Goal: Information Seeking & Learning: Understand process/instructions

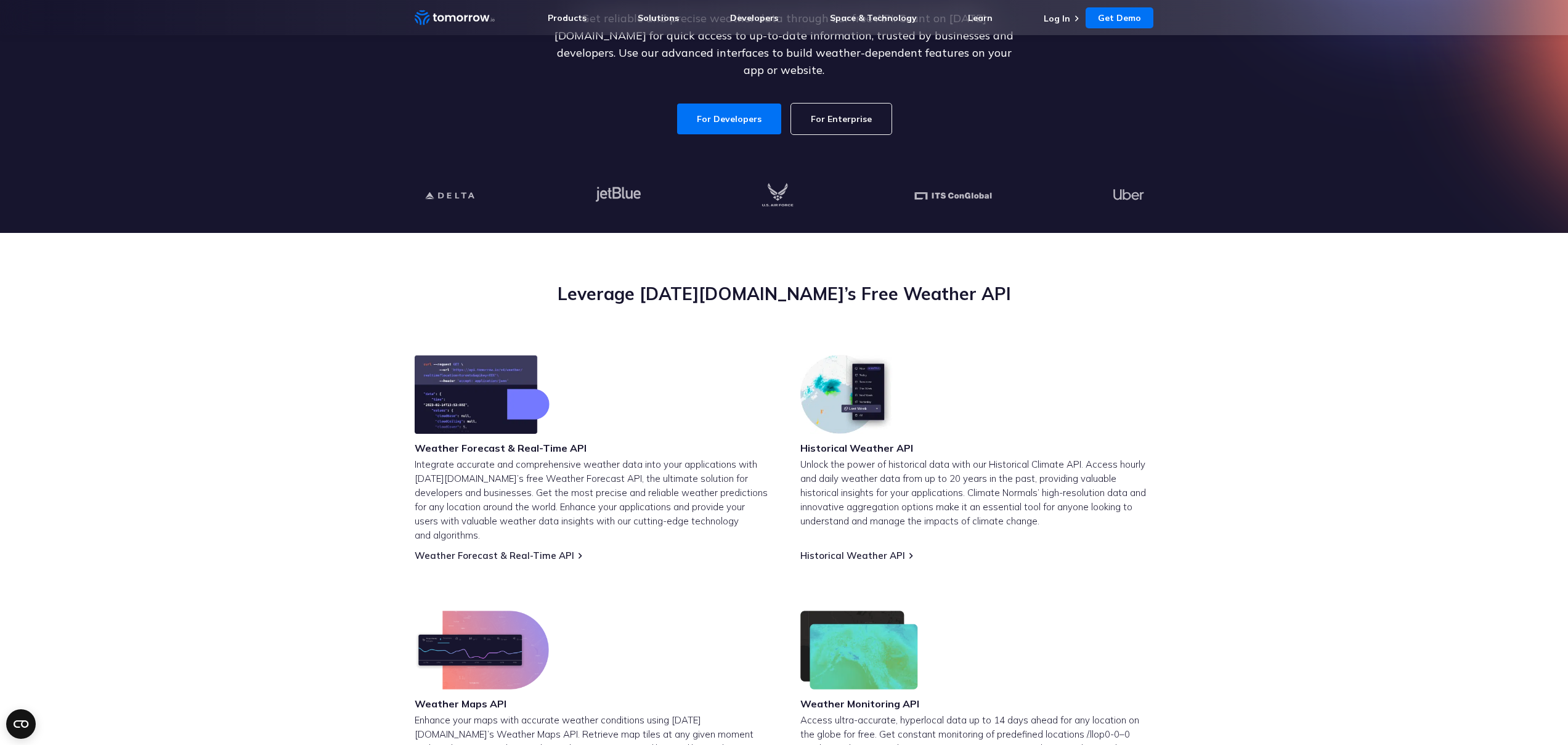
scroll to position [220, 0]
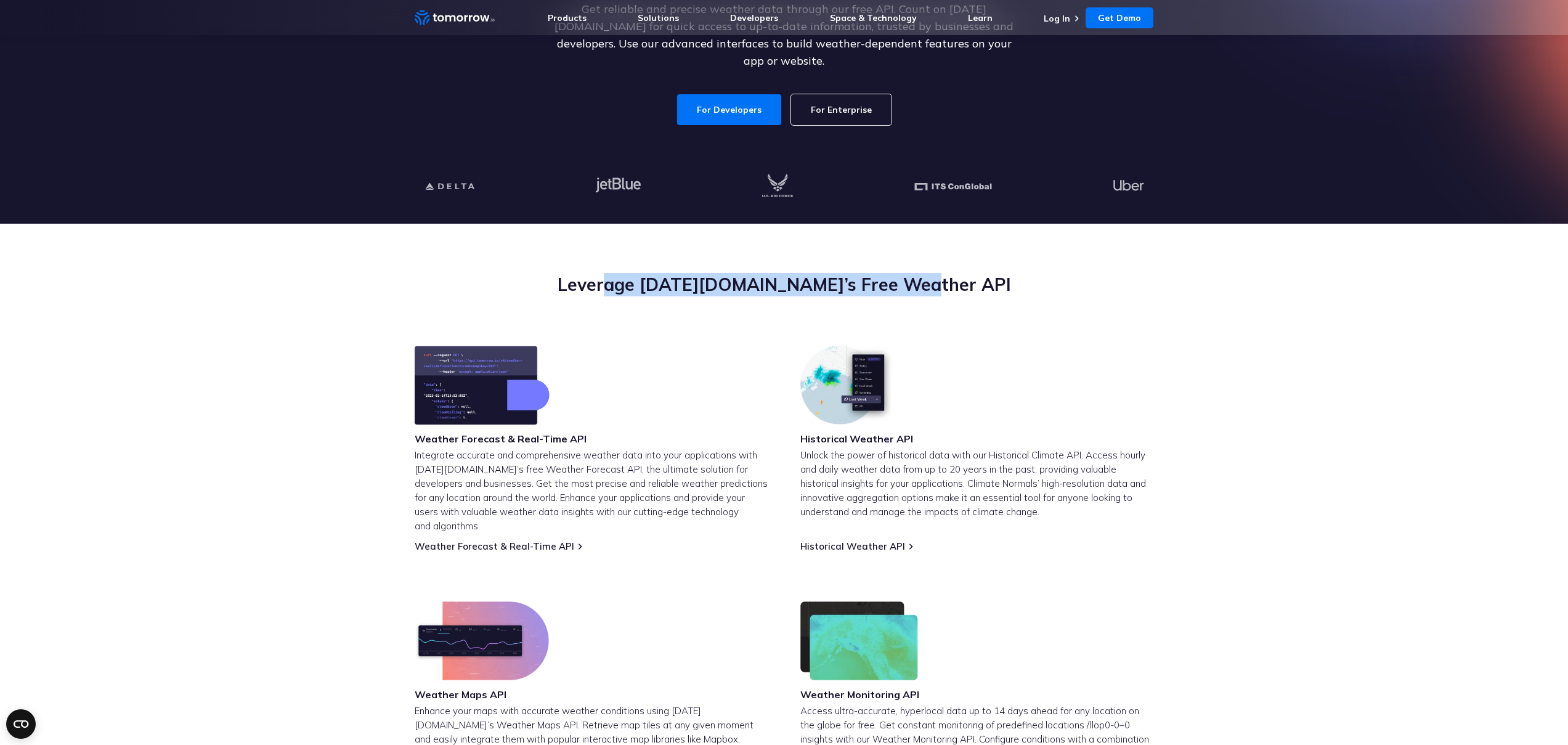
drag, startPoint x: 967, startPoint y: 281, endPoint x: 616, endPoint y: 285, distance: 351.0
click at [633, 286] on h2 "Leverage [DATE][DOMAIN_NAME]’s Free Weather API" at bounding box center [784, 284] width 739 height 24
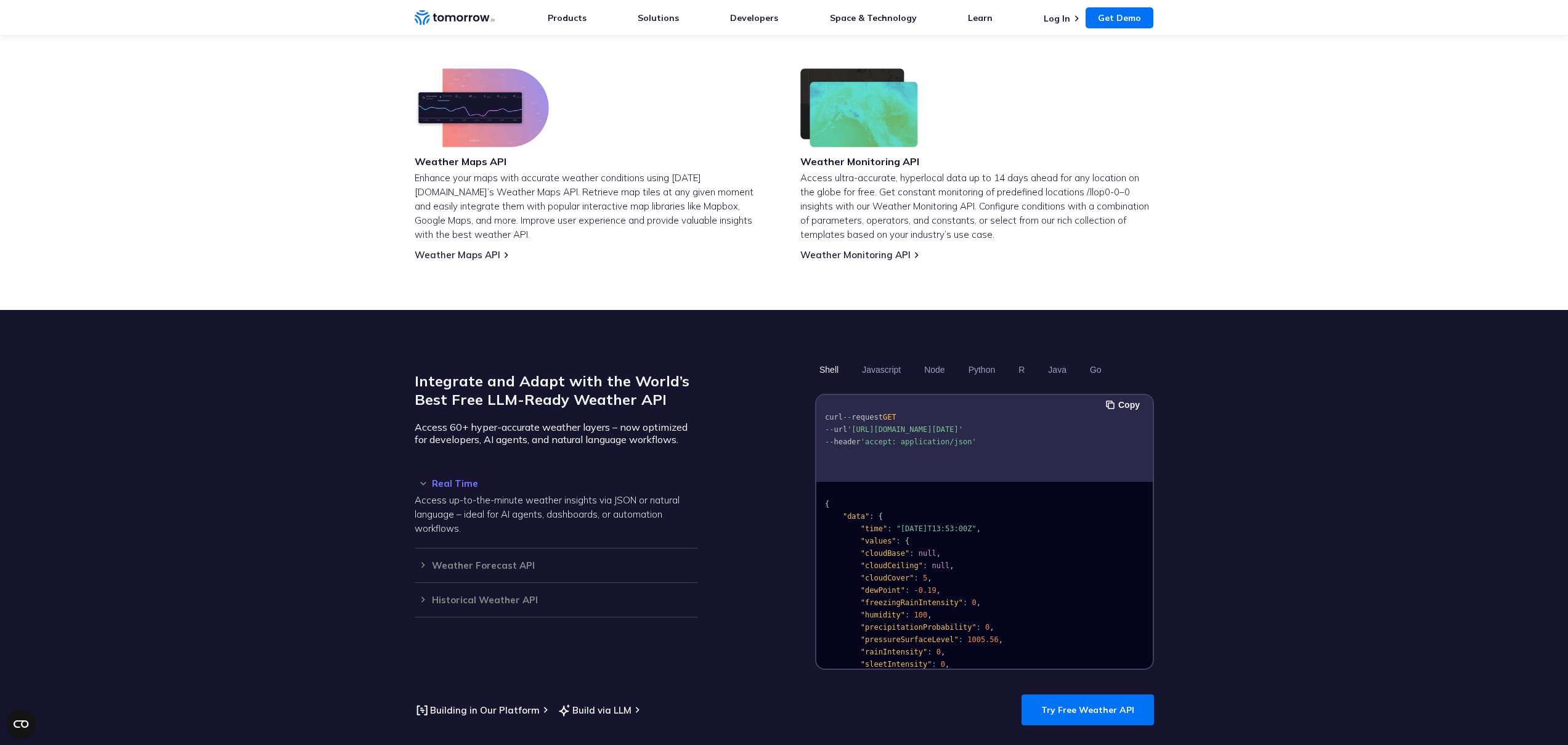
scroll to position [873, 0]
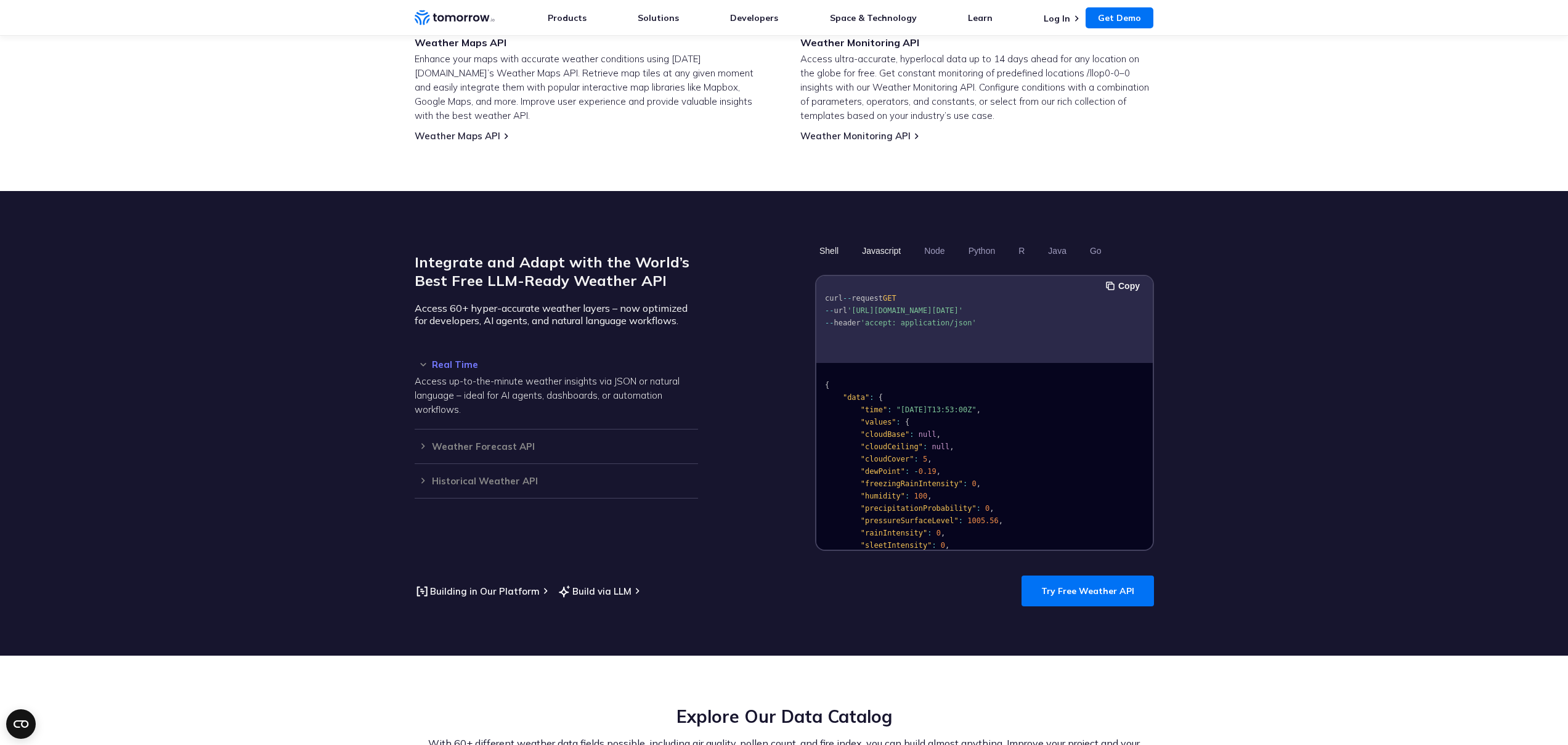
click at [873, 240] on button "Javascript" at bounding box center [881, 250] width 47 height 21
click at [925, 240] on button "Node" at bounding box center [934, 250] width 29 height 21
click at [885, 240] on button "Javascript" at bounding box center [881, 250] width 47 height 21
drag, startPoint x: 871, startPoint y: 414, endPoint x: 918, endPoint y: 411, distance: 47.1
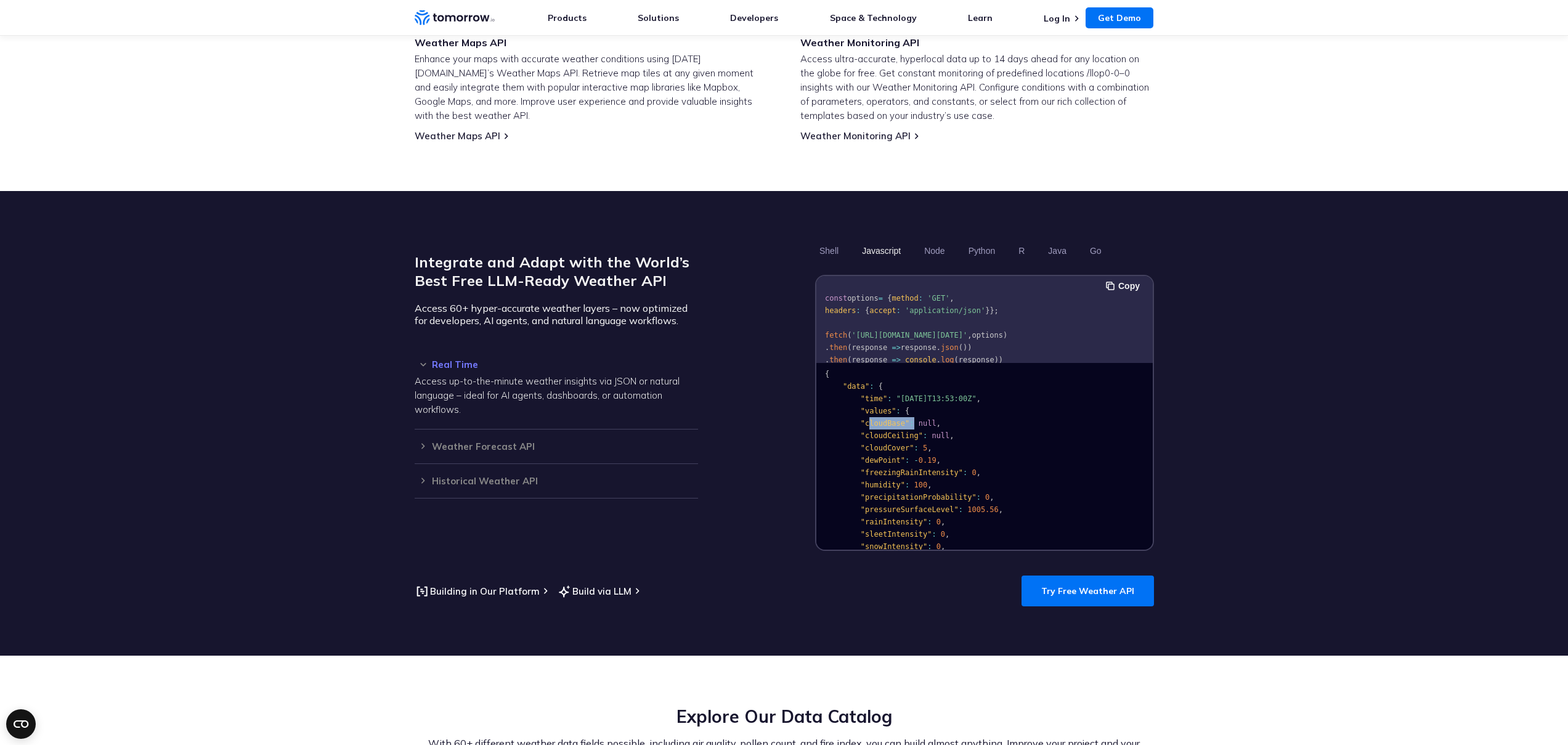
click at [915, 411] on pre "{ "data" : { "time" : "[DATE]T13:53:00Z" , "values" : { "cloudBase" : null , "c…" at bounding box center [984, 575] width 336 height 439
click at [928, 419] on span "null" at bounding box center [926, 424] width 18 height 9
drag, startPoint x: 949, startPoint y: 421, endPoint x: 860, endPoint y: 423, distance: 89.0
click at [860, 423] on code "{ "data" : { "time" : "[DATE]T13:53:00Z" , "values" : { "cloudBase" : null , "c…" at bounding box center [951, 578] width 253 height 416
click at [860, 431] on span ""cloudCeiling"" at bounding box center [890, 436] width 62 height 9
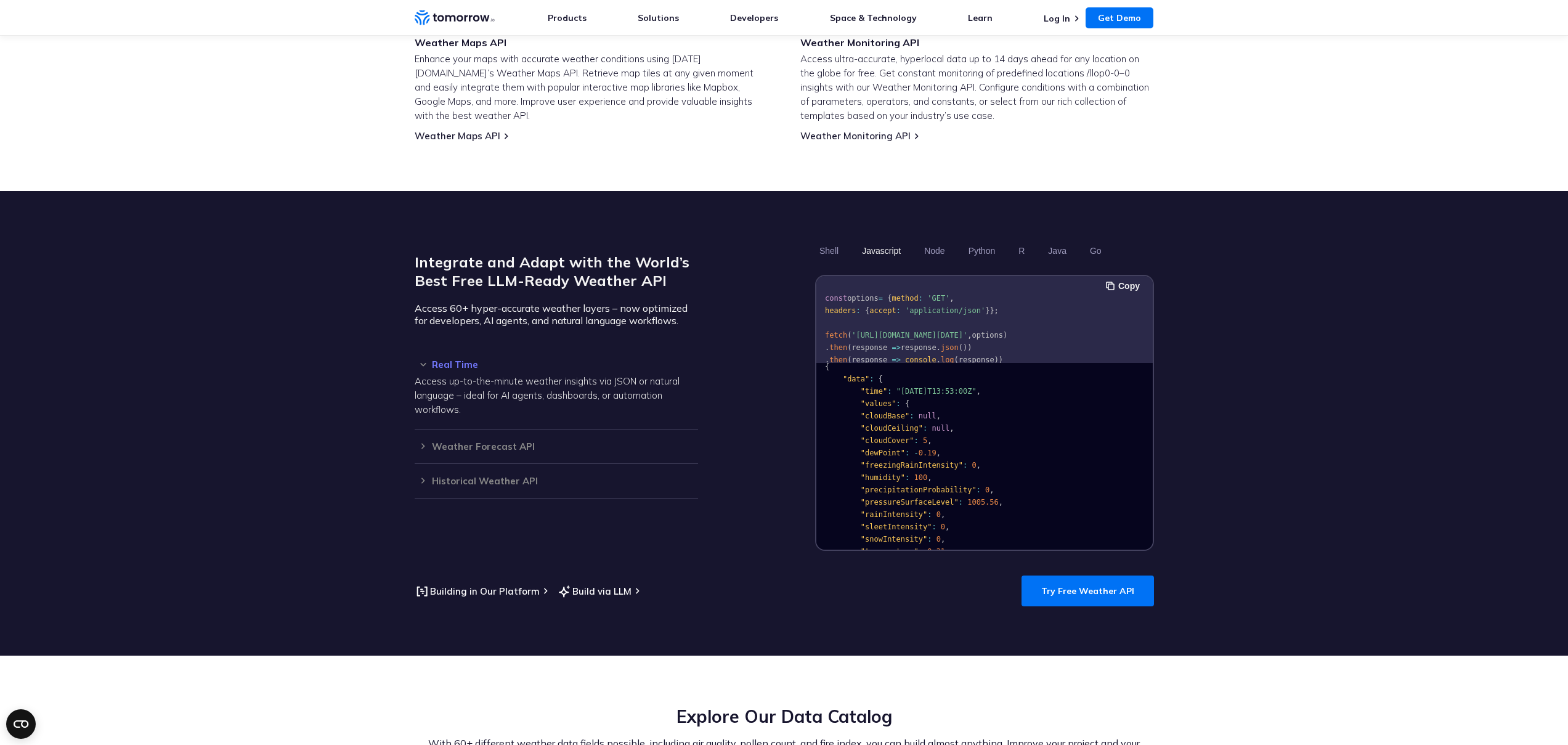
scroll to position [26, 0]
drag, startPoint x: 868, startPoint y: 433, endPoint x: 934, endPoint y: 431, distance: 66.0
click at [928, 431] on code "{ "data" : { "time" : "[DATE]T13:53:00Z" , "values" : { "cloudBase" : null , "c…" at bounding box center [951, 563] width 253 height 416
drag, startPoint x: 931, startPoint y: 433, endPoint x: 867, endPoint y: 433, distance: 64.0
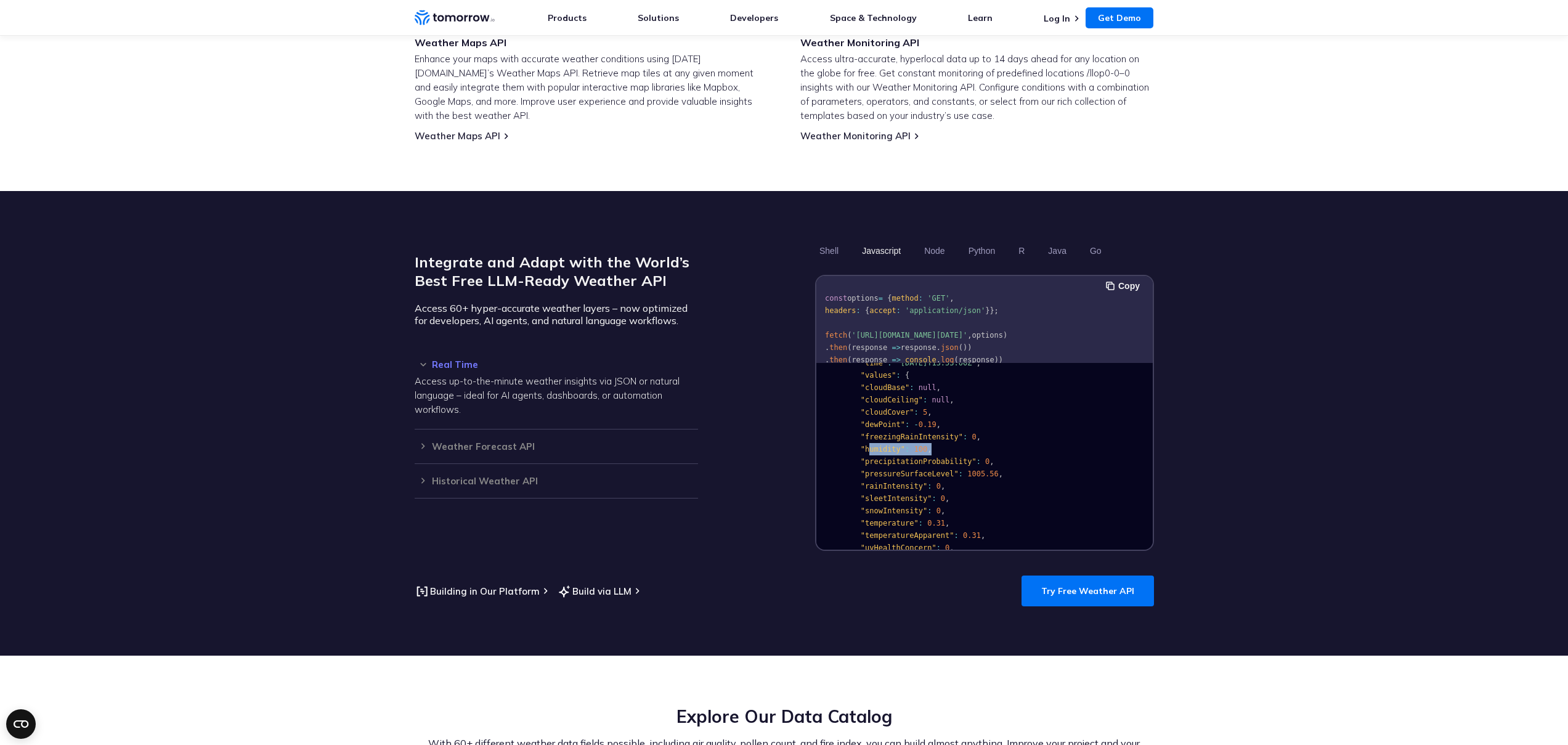
click at [867, 433] on pre "{ "data" : { "time" : "[DATE]T13:53:00Z" , "values" : { "cloudBase" : null , "c…" at bounding box center [984, 539] width 336 height 439
click at [868, 426] on span ""freezingRainIntensity"" at bounding box center [910, 430] width 102 height 9
click at [865, 426] on span ""freezingRainIntensity"" at bounding box center [910, 430] width 102 height 9
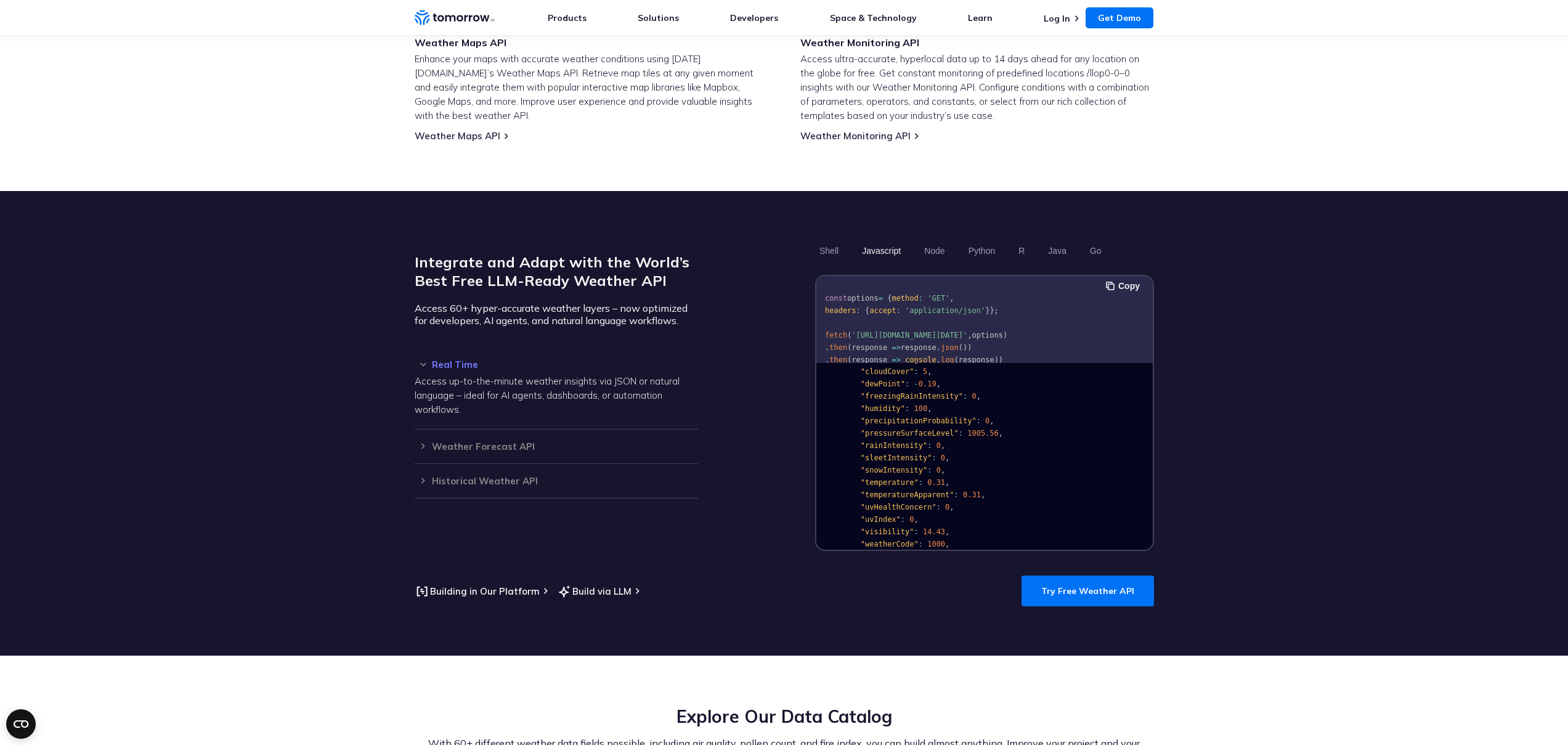
click at [870, 441] on span ""rainIntensity"" at bounding box center [893, 446] width 66 height 9
drag, startPoint x: 869, startPoint y: 424, endPoint x: 922, endPoint y: 425, distance: 53.0
click at [922, 433] on span ""sleetIntensity"" at bounding box center [895, 437] width 71 height 9
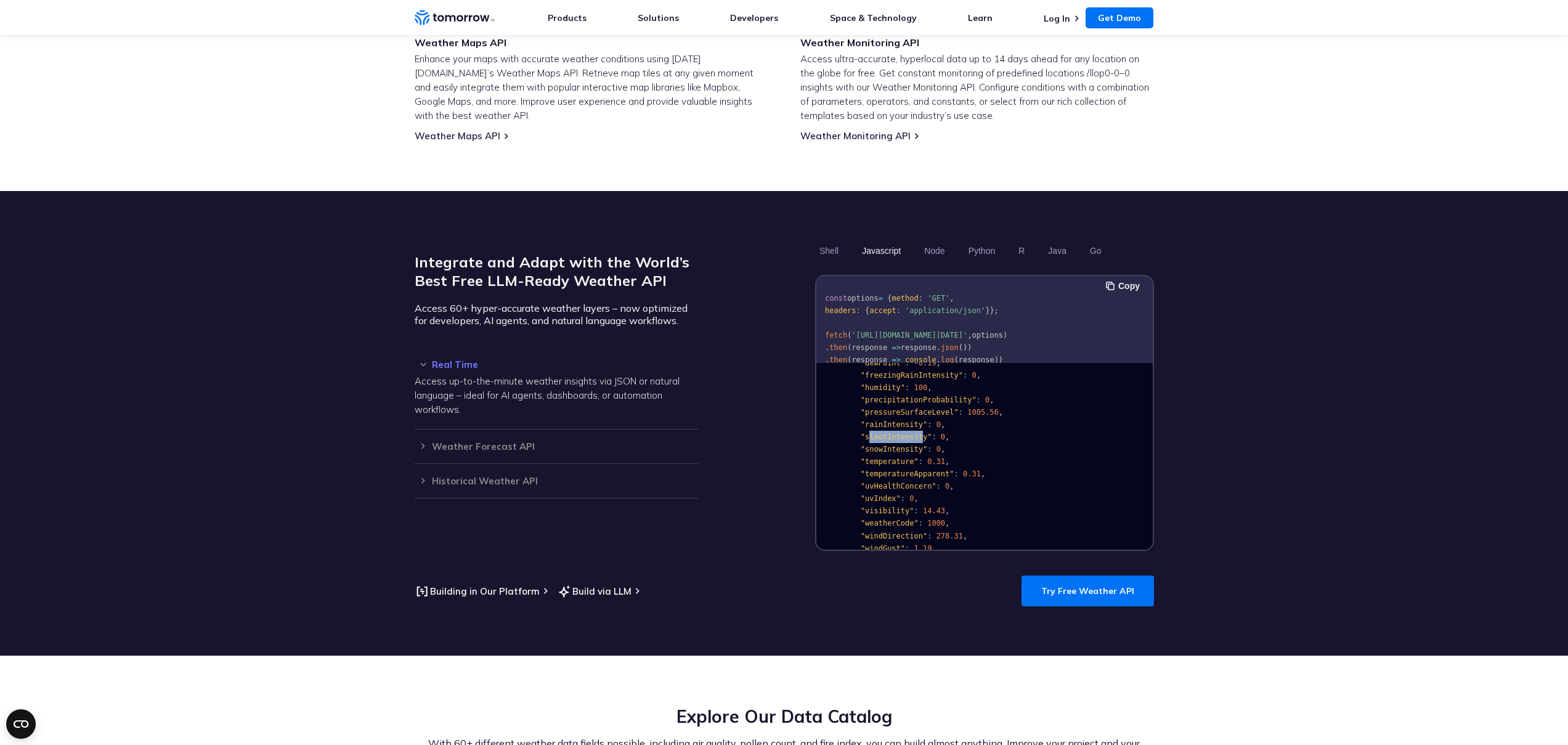
click at [922, 433] on span ""sleetIntensity"" at bounding box center [895, 437] width 71 height 9
click at [1007, 454] on pre "{ "data" : { "time" : "[DATE]T13:53:00Z" , "values" : { "cloudBase" : null , "c…" at bounding box center [984, 477] width 336 height 439
click at [873, 415] on span ""temperatureApparent"" at bounding box center [906, 419] width 94 height 9
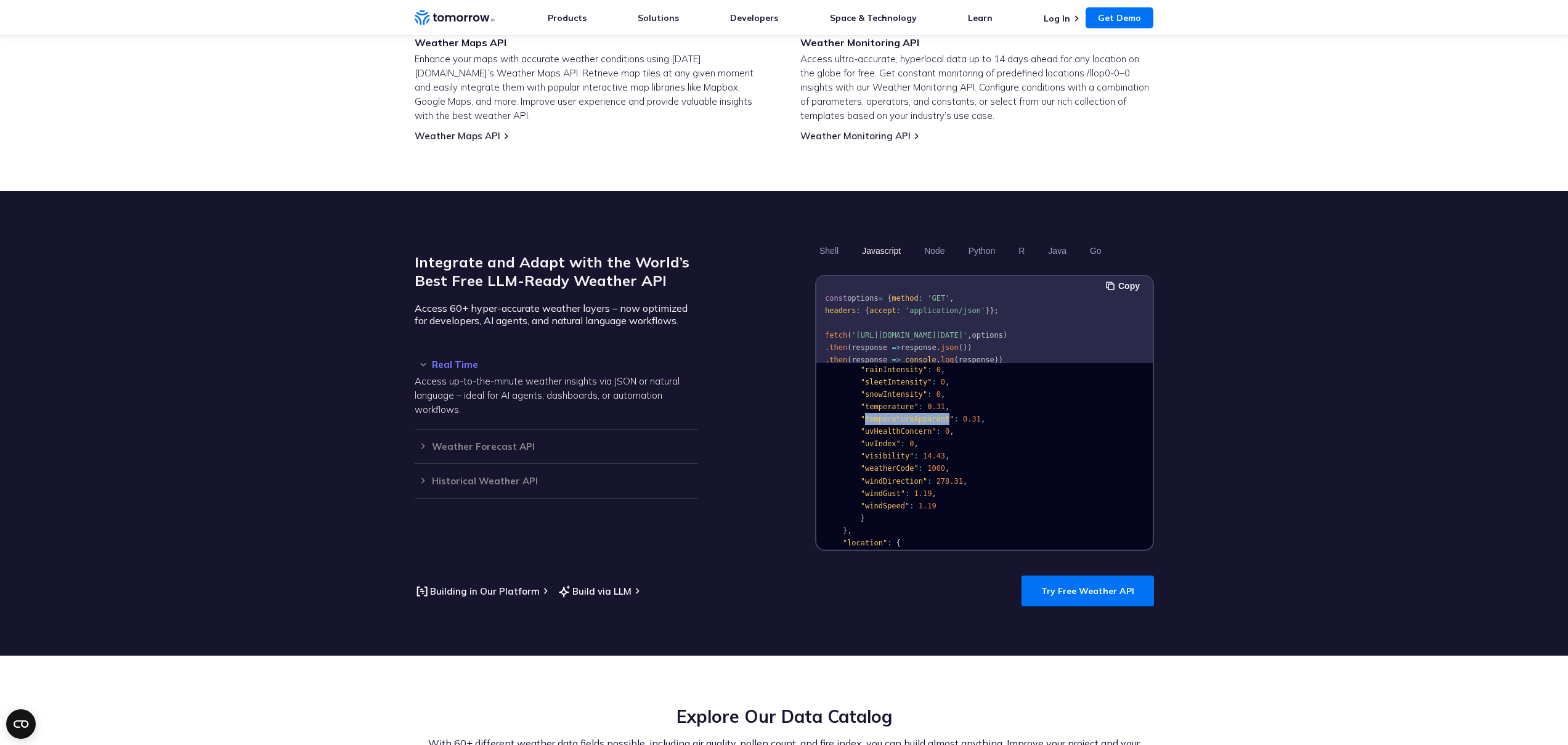
click at [873, 415] on span ""temperatureApparent"" at bounding box center [906, 419] width 94 height 9
click at [980, 424] on pre "{ "data" : { "time" : "[DATE]T13:53:00Z" , "values" : { "cloudBase" : null , "c…" at bounding box center [984, 423] width 336 height 439
click at [876, 421] on pre "{ "data" : { "time" : "[DATE]T13:53:00Z" , "values" : { "cloudBase" : null , "c…" at bounding box center [984, 423] width 336 height 439
click at [869, 451] on span ""visibility"" at bounding box center [886, 456] width 54 height 9
drag, startPoint x: 869, startPoint y: 439, endPoint x: 957, endPoint y: 440, distance: 88.0
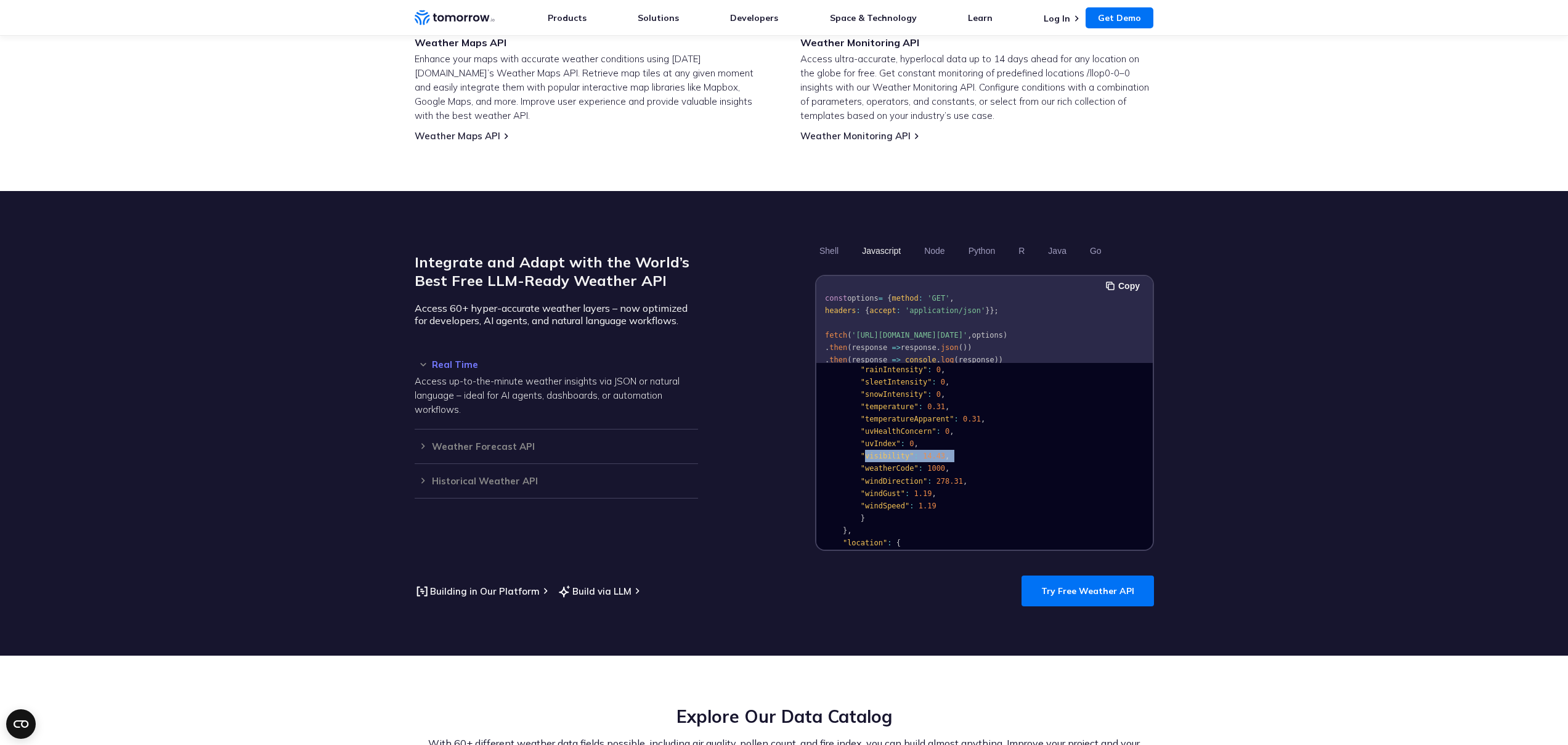
click at [957, 440] on pre "{ "data" : { "time" : "[DATE]T13:53:00Z" , "values" : { "cloudBase" : null , "c…" at bounding box center [984, 423] width 336 height 439
drag, startPoint x: 912, startPoint y: 442, endPoint x: 865, endPoint y: 442, distance: 47.0
click at [865, 442] on pre "{ "data" : { "time" : "[DATE]T13:53:00Z" , "values" : { "cloudBase" : null , "c…" at bounding box center [984, 423] width 336 height 439
click at [865, 451] on span ""visibility"" at bounding box center [886, 456] width 54 height 9
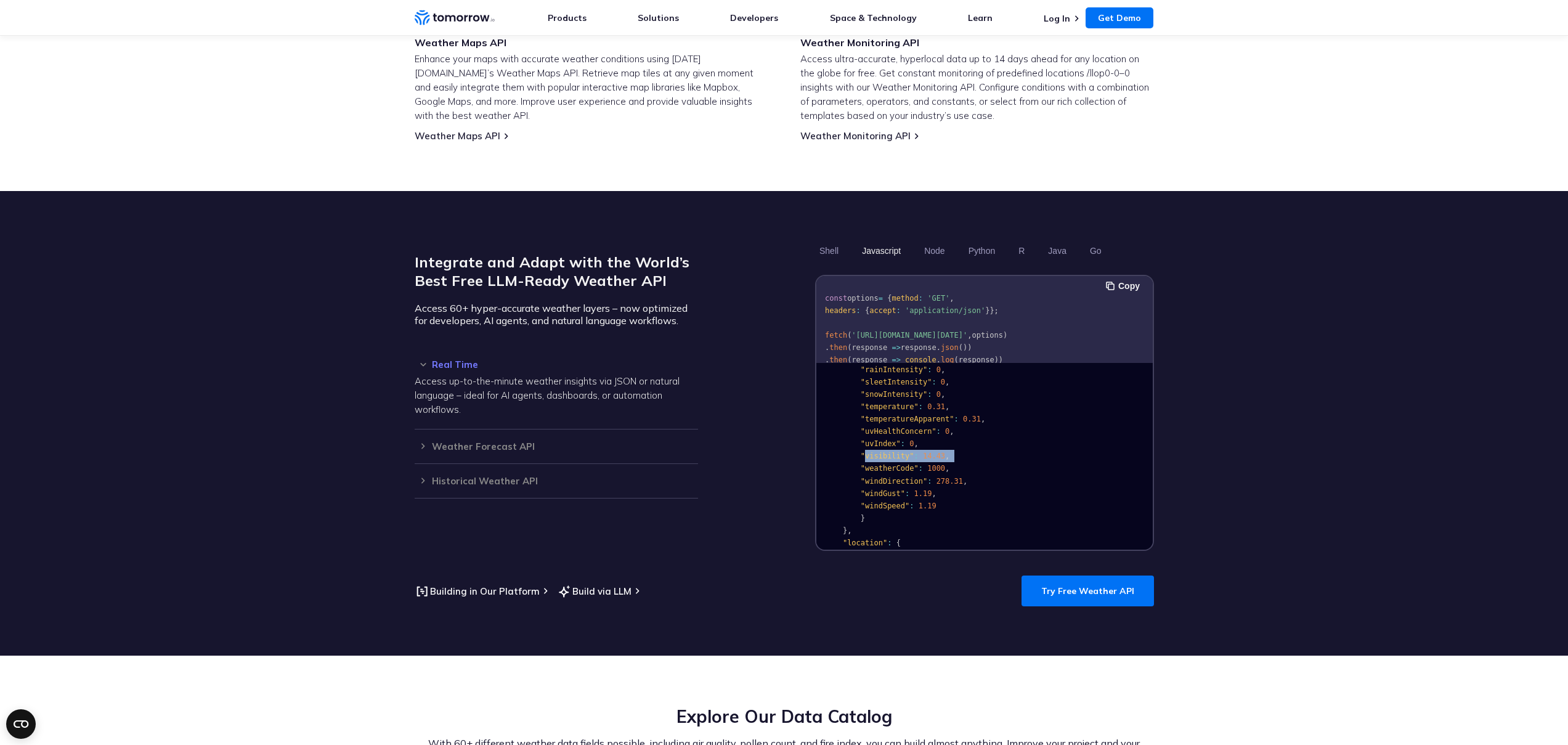
drag, startPoint x: 865, startPoint y: 442, endPoint x: 995, endPoint y: 444, distance: 130.0
click at [995, 444] on pre "{ "data" : { "time" : "[DATE]T13:53:00Z" , "values" : { "cloudBase" : null , "c…" at bounding box center [984, 423] width 336 height 439
drag, startPoint x: 944, startPoint y: 438, endPoint x: 867, endPoint y: 438, distance: 77.0
click at [867, 438] on pre "{ "data" : { "time" : "[DATE]T13:53:00Z" , "values" : { "cloudBase" : null , "c…" at bounding box center [984, 407] width 336 height 439
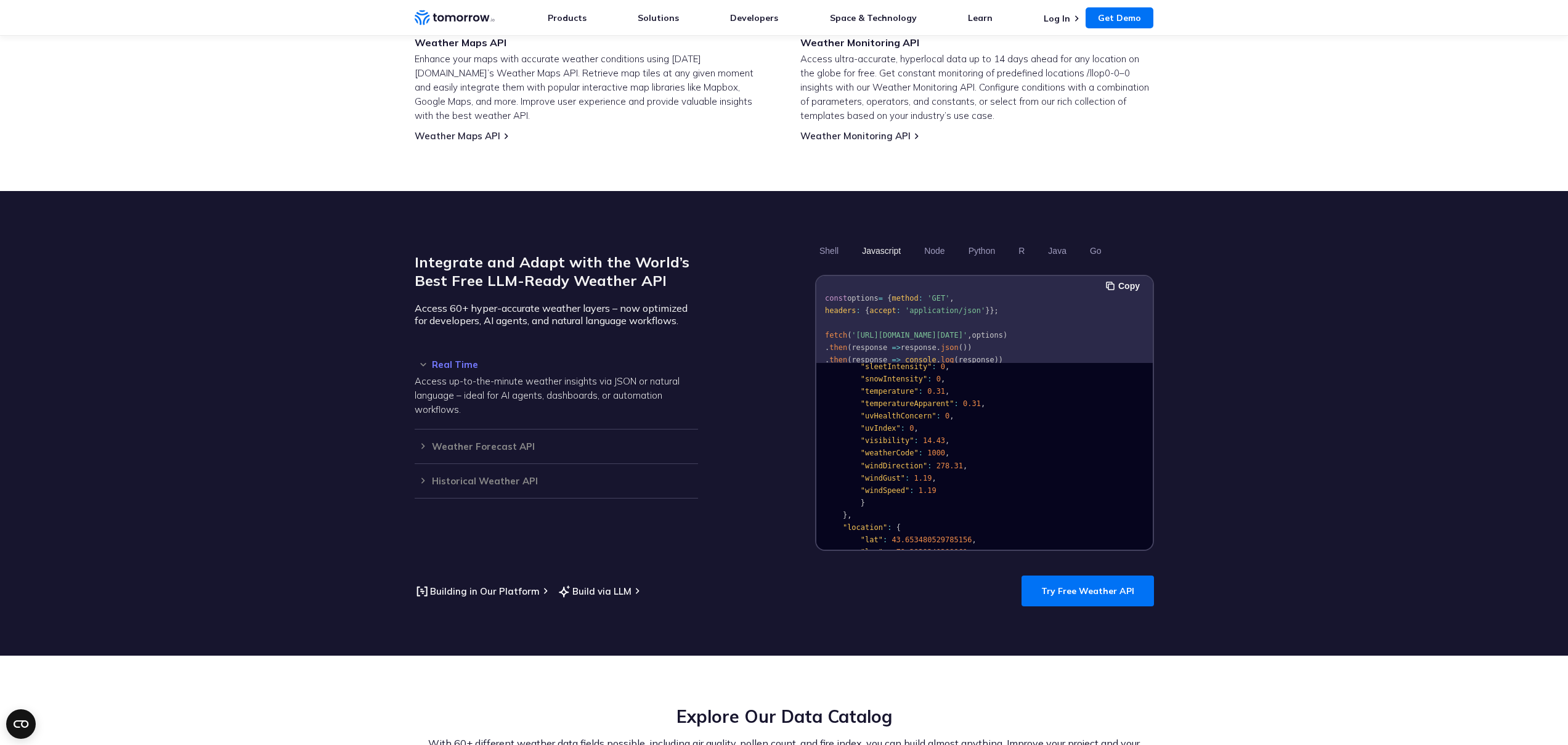
click at [865, 461] on span ""windDirection"" at bounding box center [893, 466] width 66 height 9
drag, startPoint x: 865, startPoint y: 451, endPoint x: 908, endPoint y: 474, distance: 48.8
click at [905, 471] on code "{ "data" : { "time" : "[DATE]T13:53:00Z" , "values" : { "cloudBase" : null , "c…" at bounding box center [951, 410] width 253 height 416
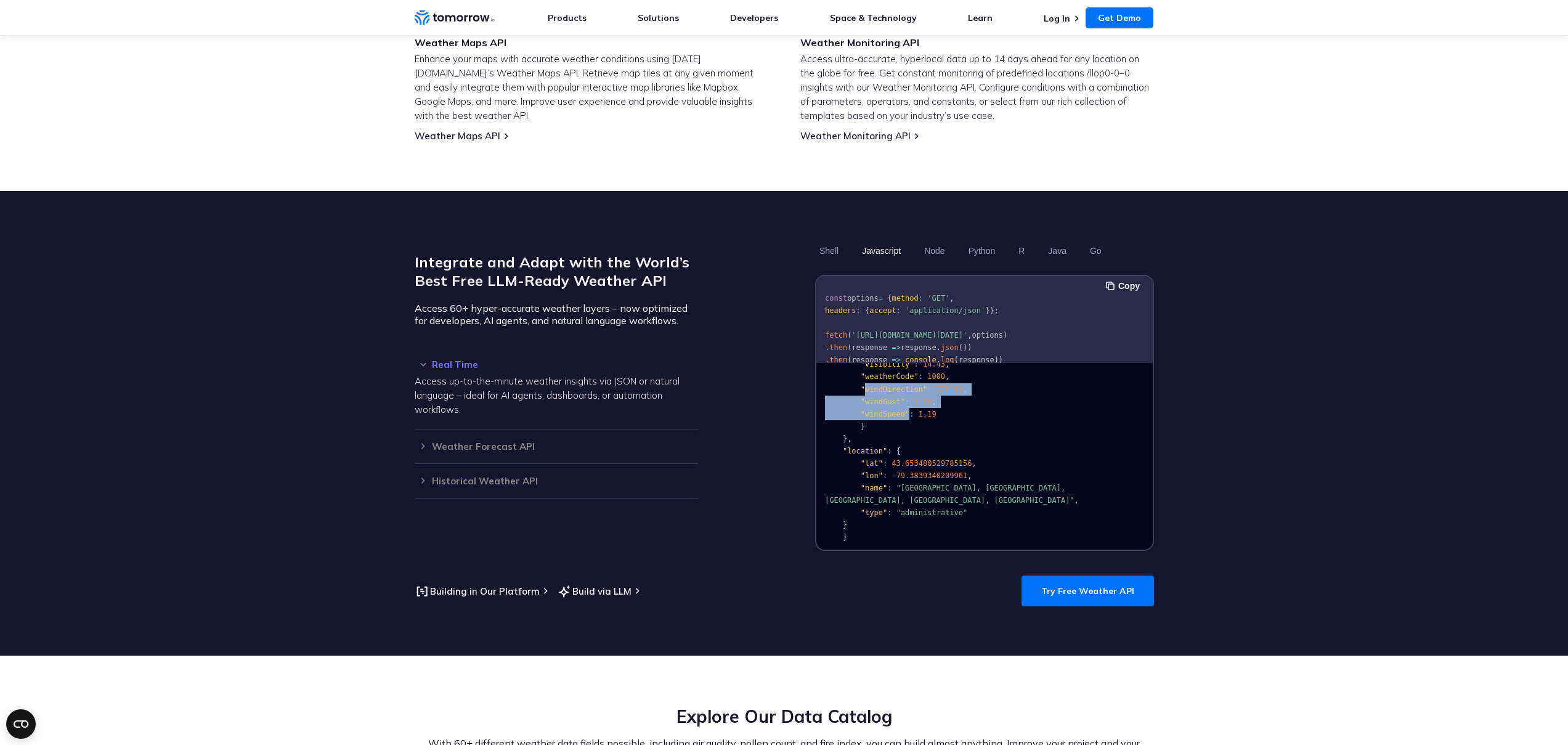
scroll to position [259, 0]
click at [865, 455] on span ""lat"" at bounding box center [870, 459] width 22 height 9
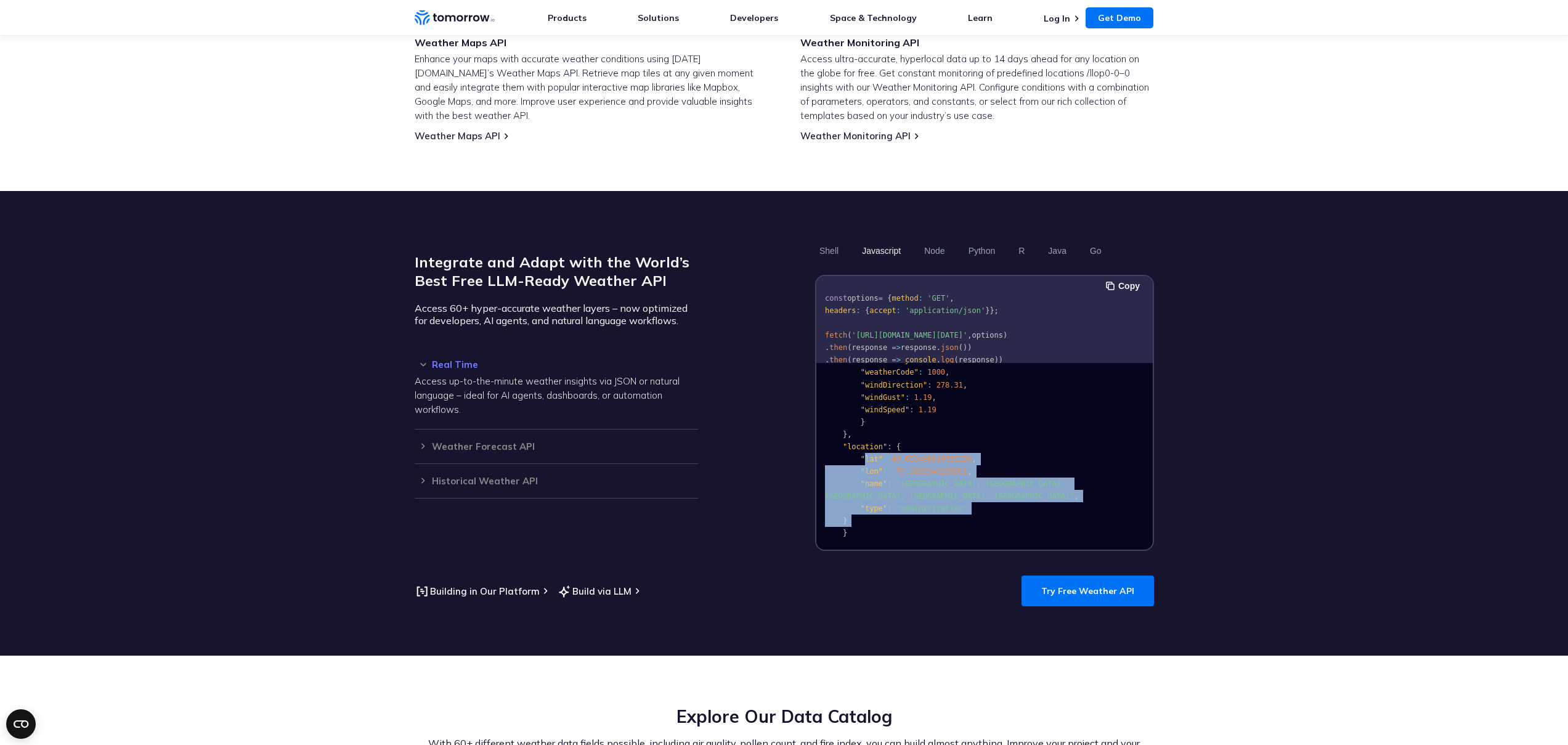
drag, startPoint x: 865, startPoint y: 444, endPoint x: 918, endPoint y: 501, distance: 77.8
click at [918, 501] on pre "{ "data" : { "time" : "[DATE]T13:53:00Z" , "values" : { "cloudBase" : null , "c…" at bounding box center [984, 326] width 336 height 439
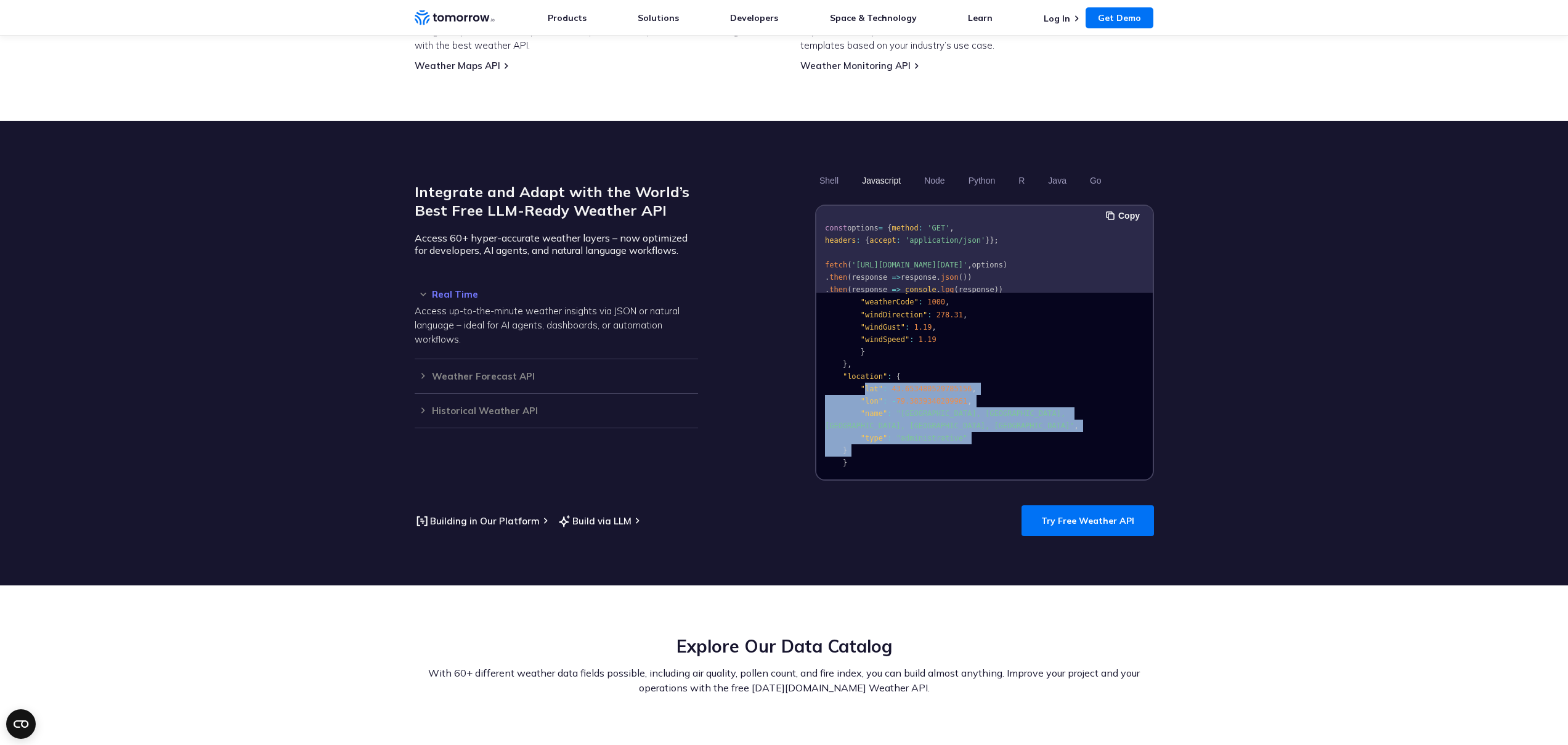
scroll to position [944, 0]
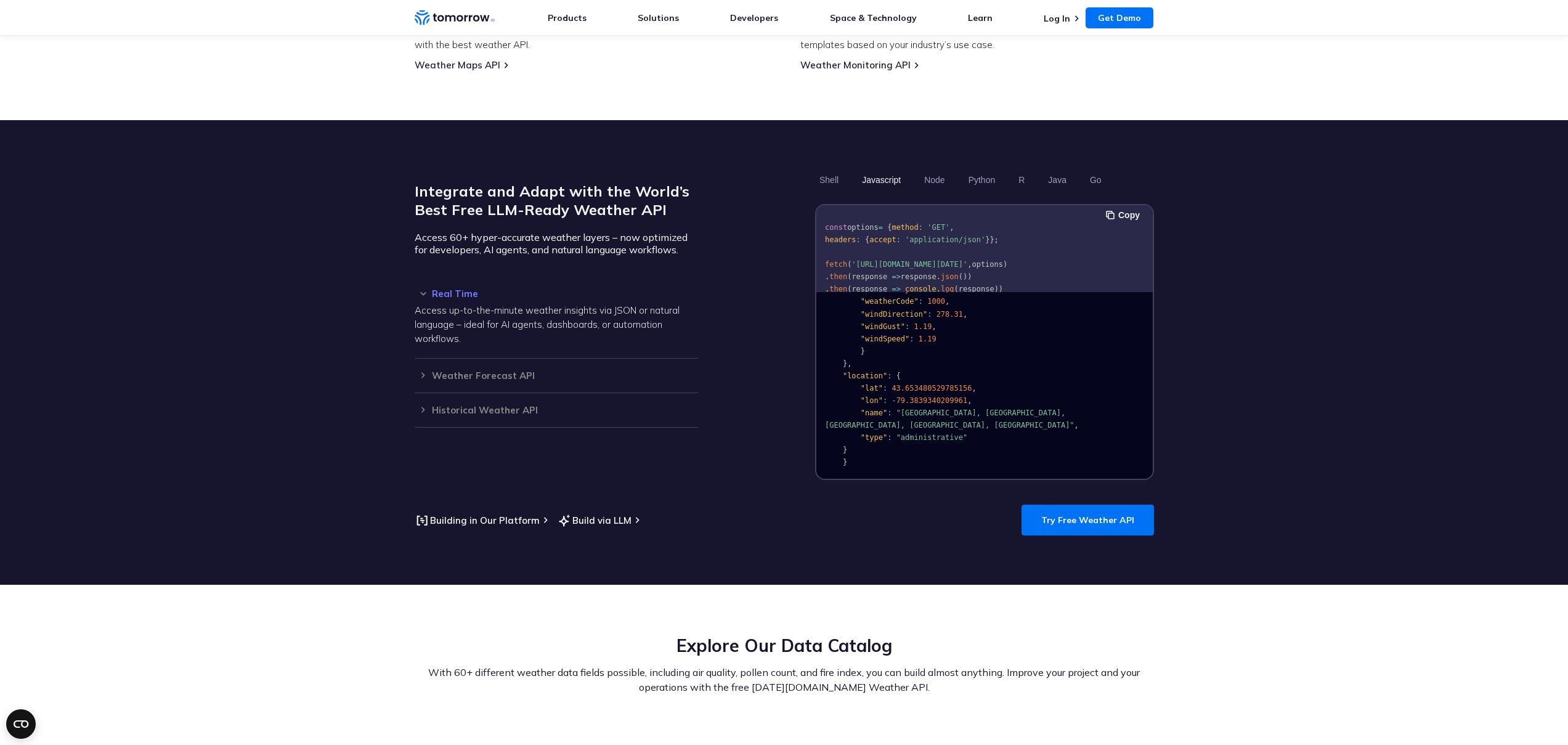
click at [967, 260] on span "'[URL][DOMAIN_NAME][DATE]'" at bounding box center [909, 264] width 116 height 9
drag, startPoint x: 1022, startPoint y: 248, endPoint x: 880, endPoint y: 259, distance: 142.4
click at [880, 260] on span "'[URL][DOMAIN_NAME][DATE]'" at bounding box center [909, 264] width 116 height 9
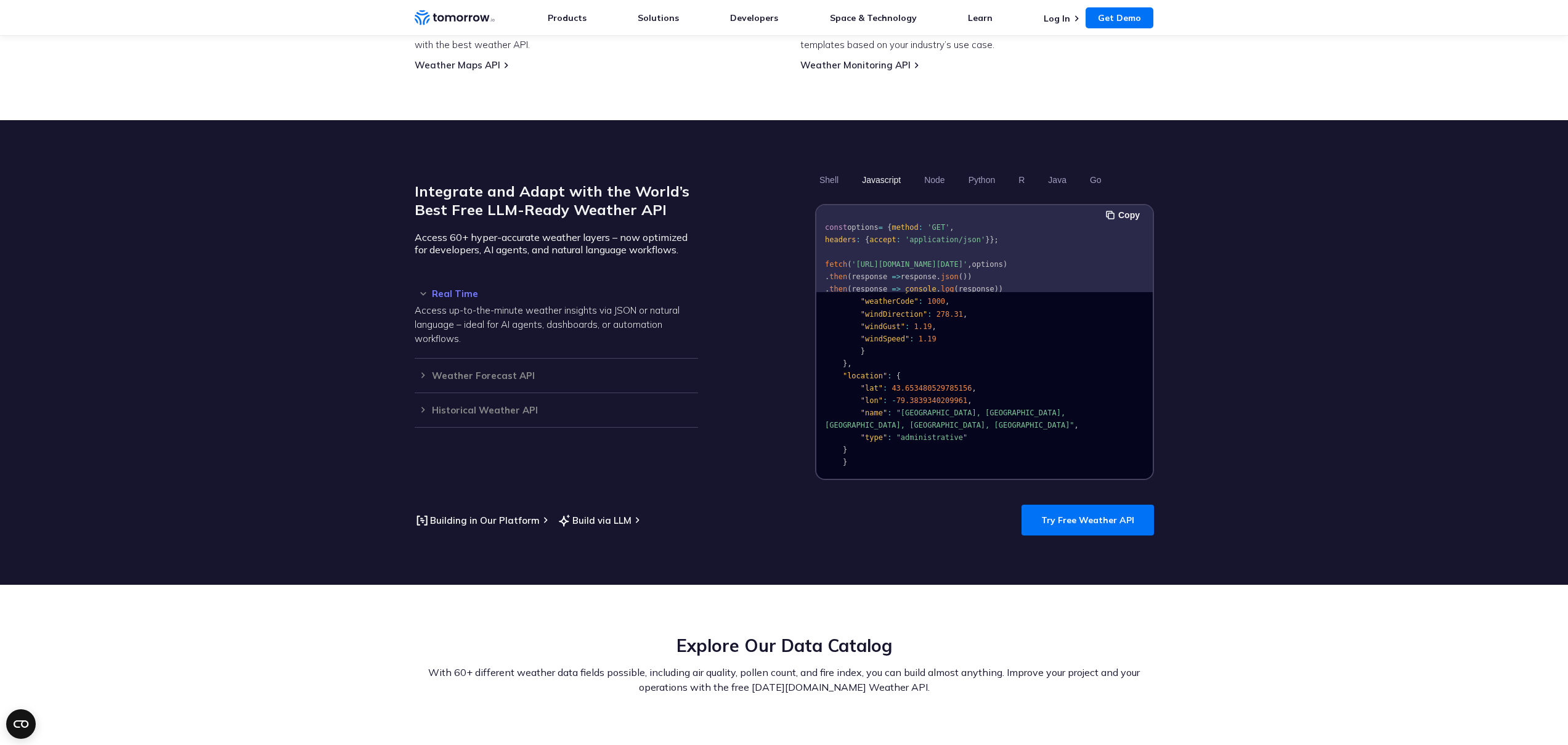
click at [868, 264] on span "'[URL][DOMAIN_NAME][DATE]'" at bounding box center [909, 264] width 116 height 9
click at [851, 264] on span "'[URL][DOMAIN_NAME][DATE]'" at bounding box center [909, 264] width 116 height 9
click at [888, 263] on span "'[URL][DOMAIN_NAME][DATE]'" at bounding box center [909, 264] width 116 height 9
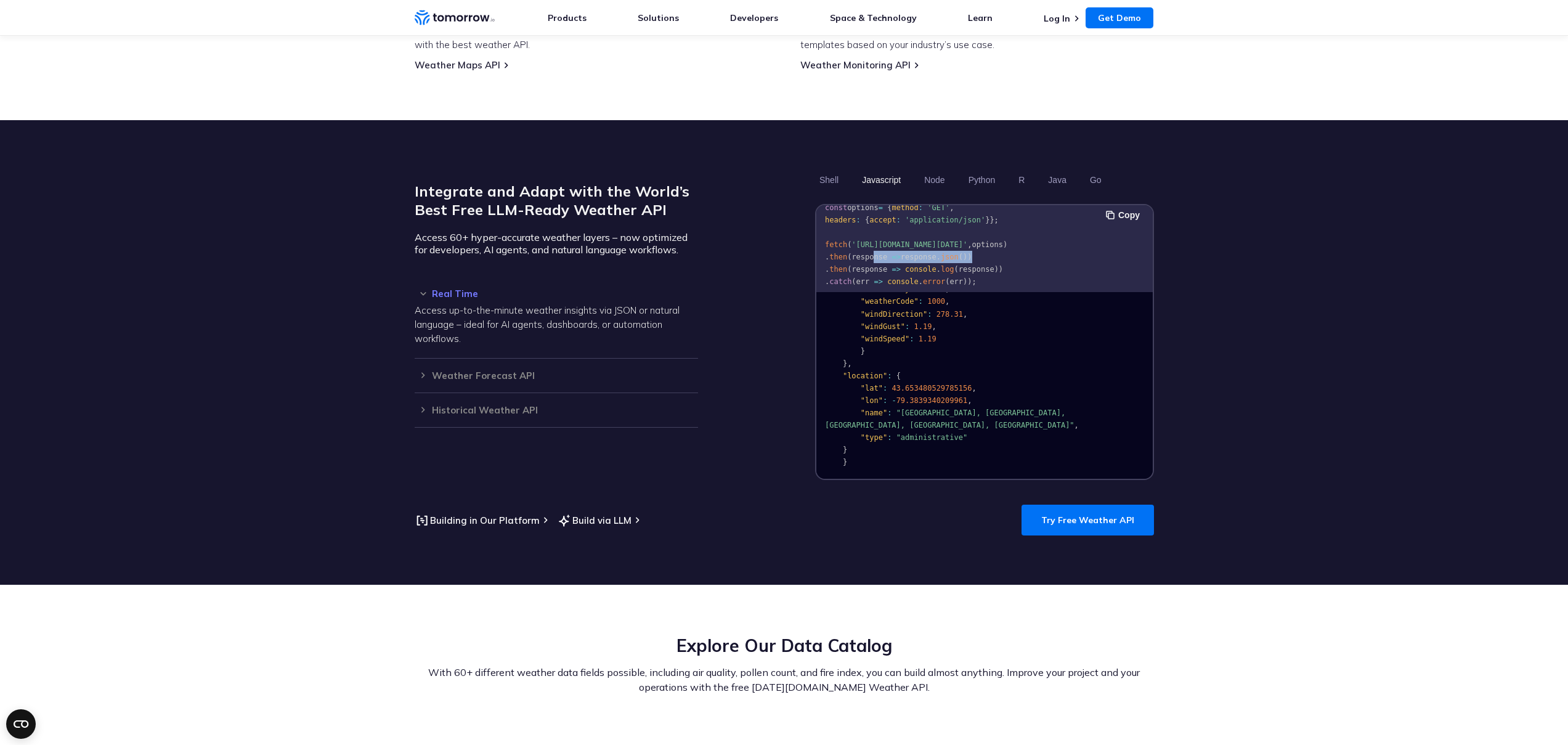
drag, startPoint x: 985, startPoint y: 273, endPoint x: 871, endPoint y: 246, distance: 117.2
click at [873, 248] on pre "const options = { method : 'GET' , headers : { accept : 'application/json' } };…" at bounding box center [984, 242] width 336 height 106
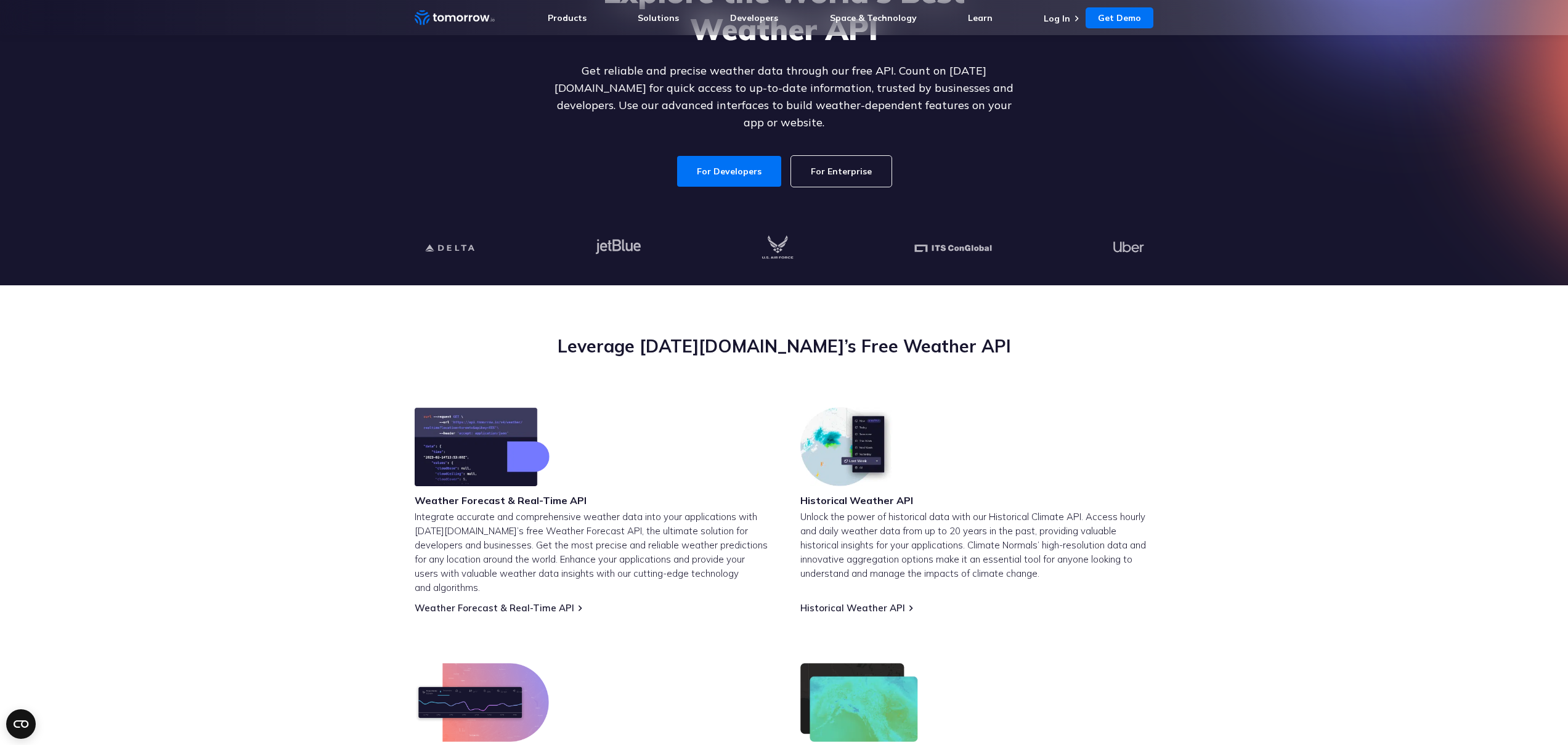
scroll to position [0, 0]
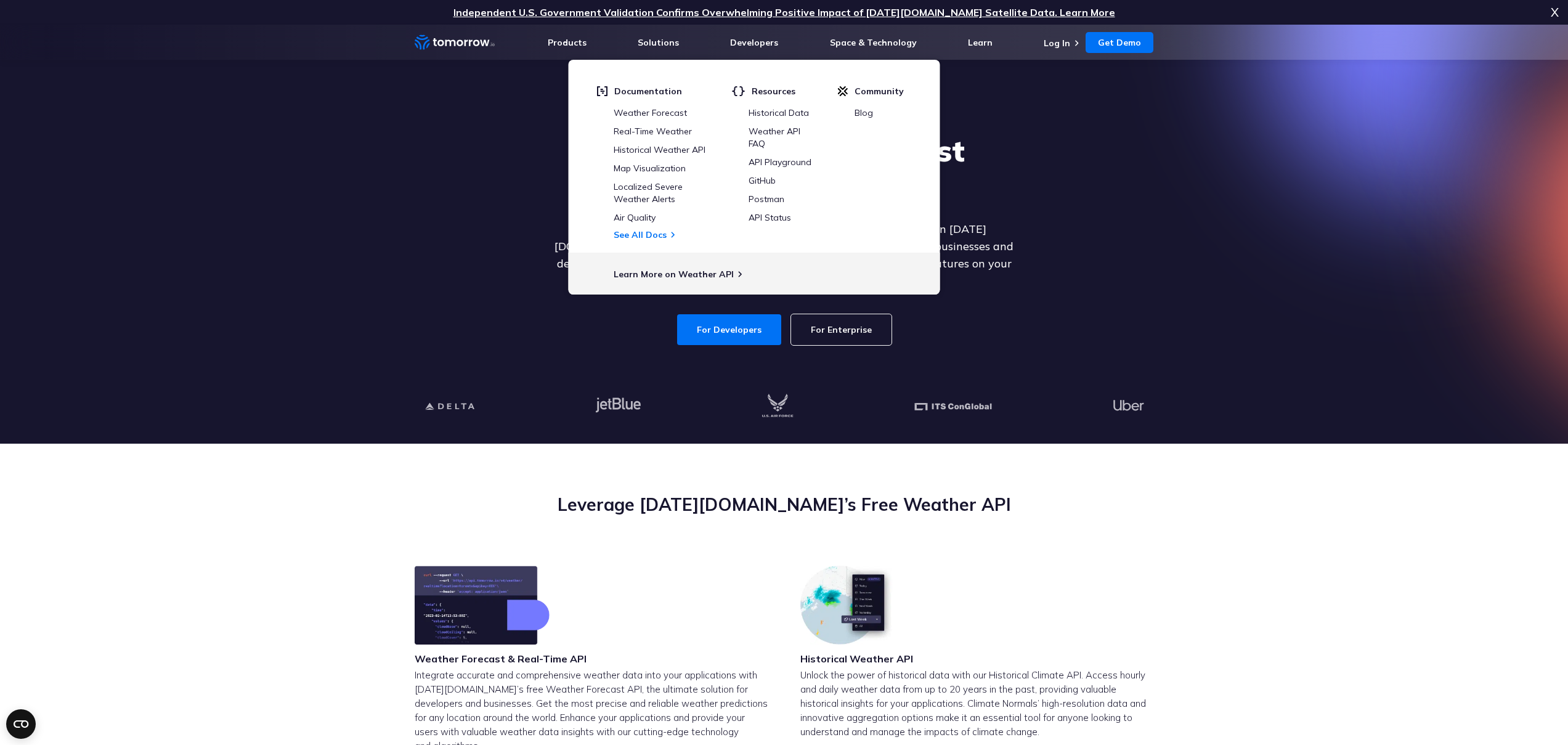
click at [945, 314] on div "For Developers For Enterprise" at bounding box center [784, 329] width 476 height 31
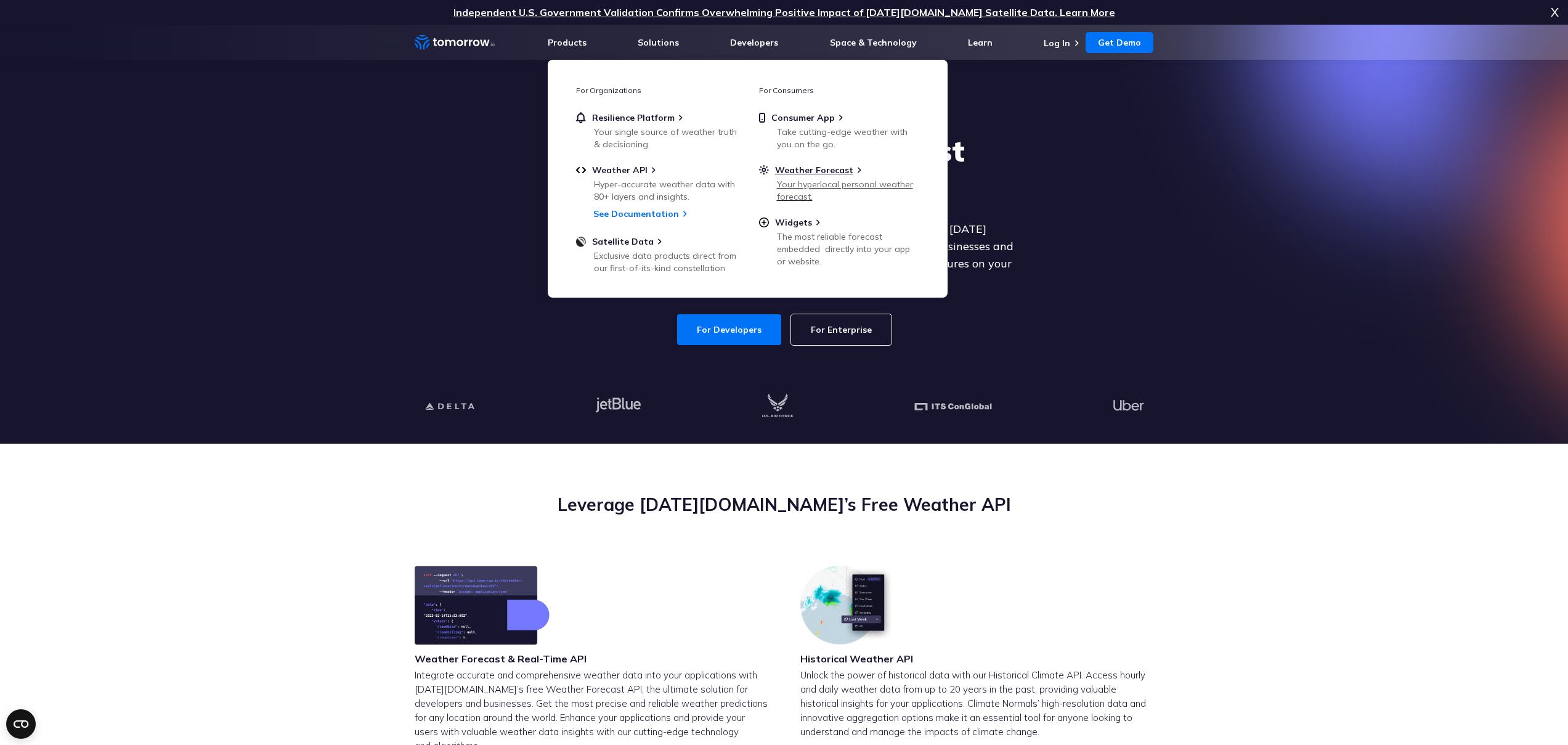
click at [823, 186] on div "Your hyperlocal personal weather forecast." at bounding box center [848, 190] width 144 height 25
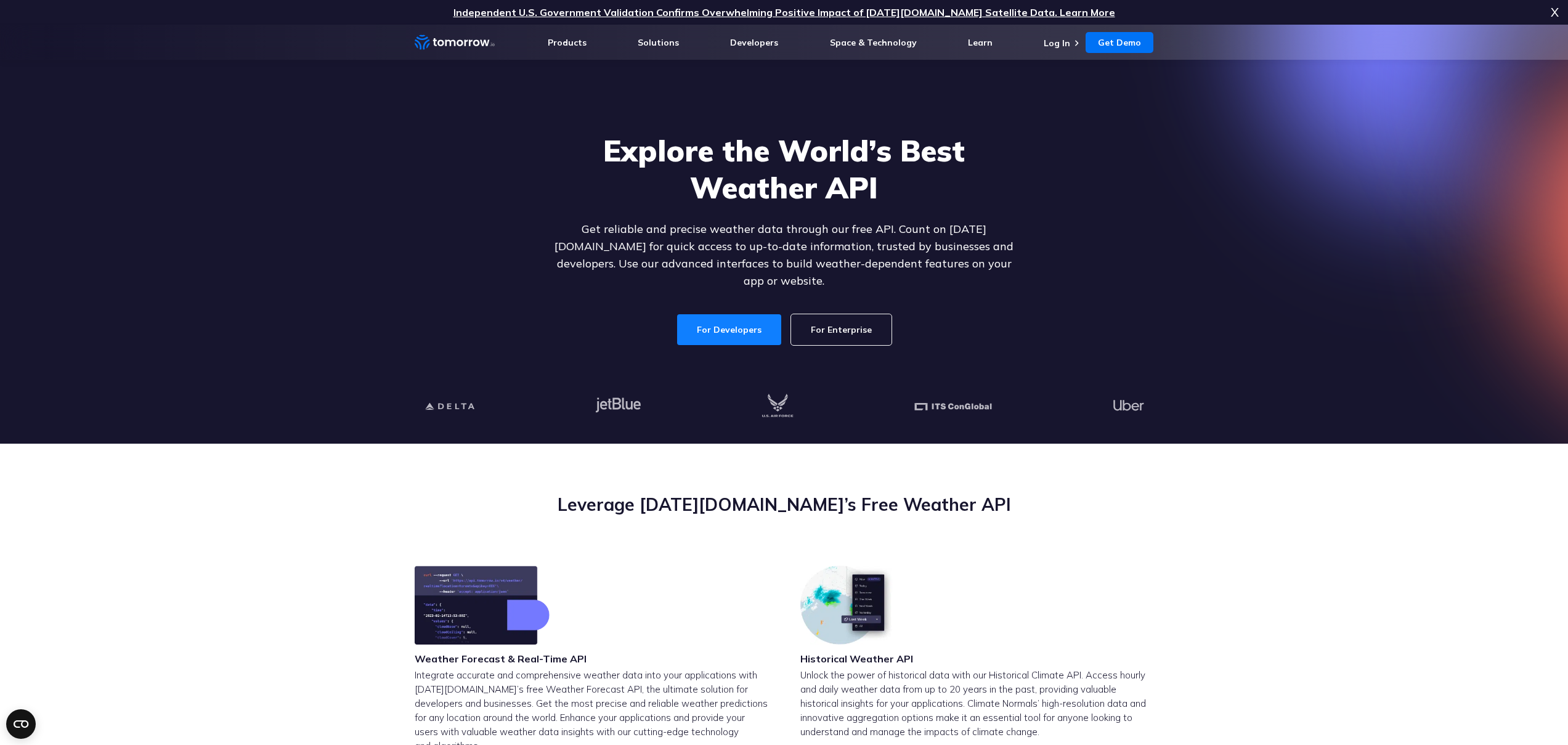
click at [730, 318] on link "For Developers" at bounding box center [729, 329] width 104 height 31
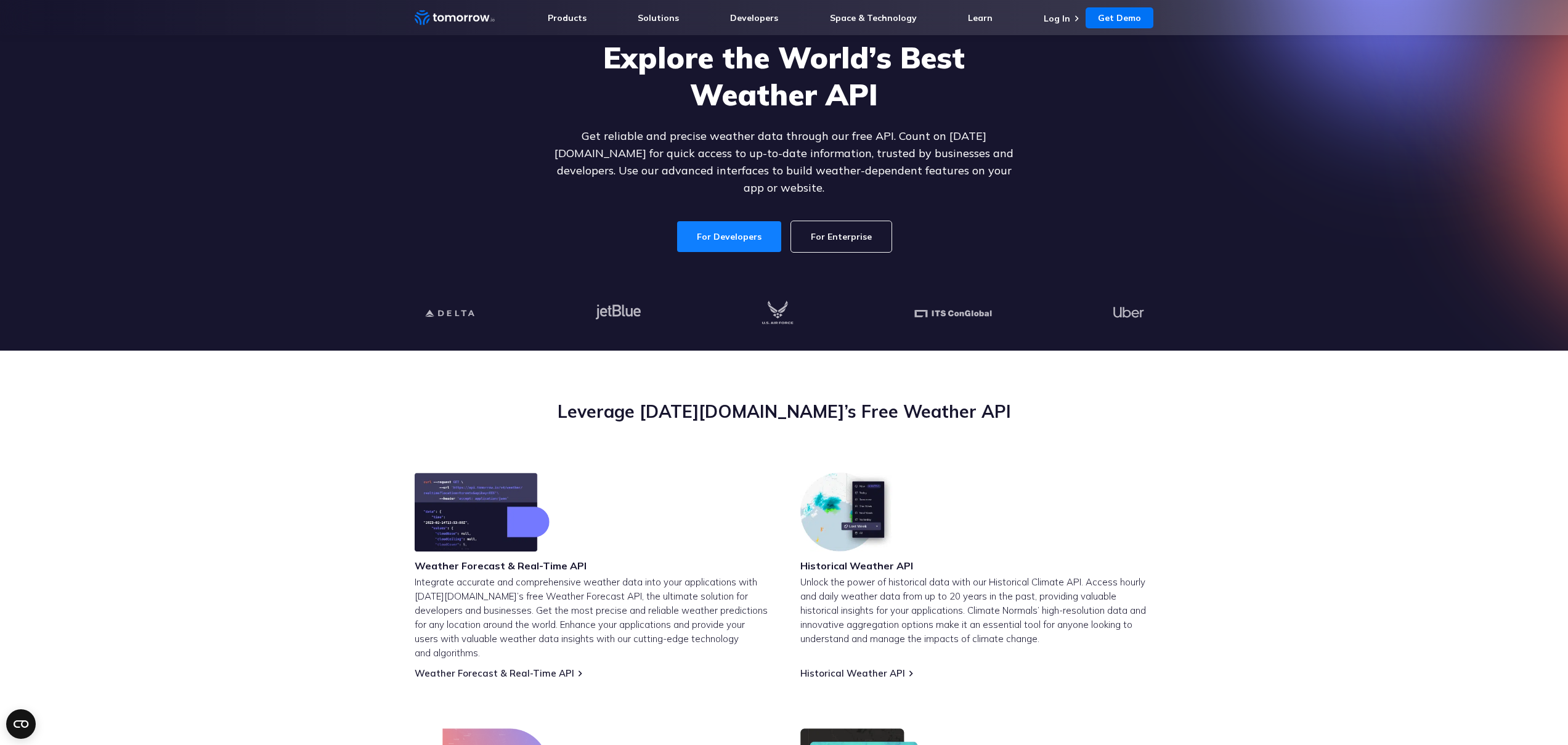
scroll to position [229, 0]
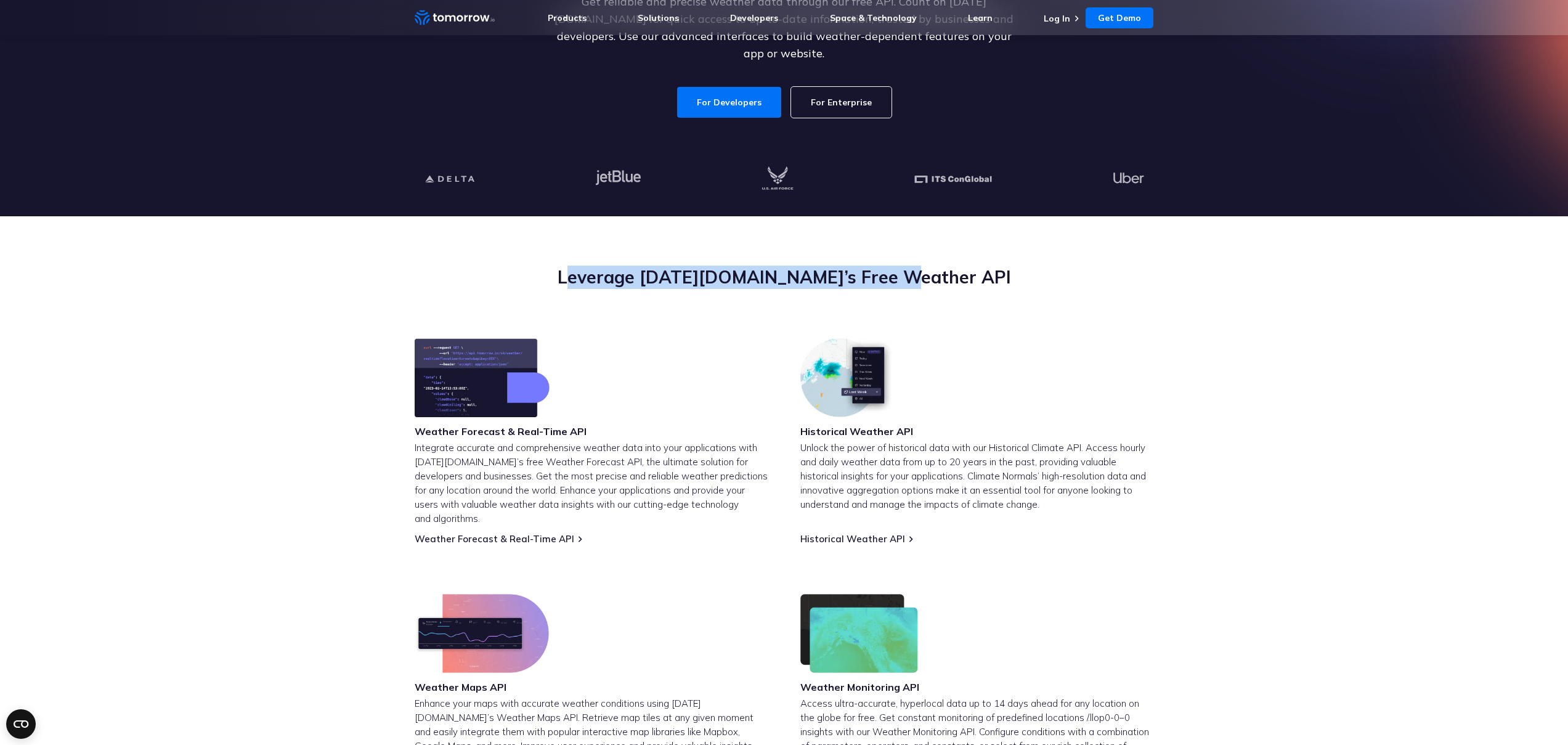
drag, startPoint x: 935, startPoint y: 276, endPoint x: 595, endPoint y: 275, distance: 340.0
click at [601, 276] on h2 "Leverage [DATE][DOMAIN_NAME]’s Free Weather API" at bounding box center [784, 277] width 739 height 24
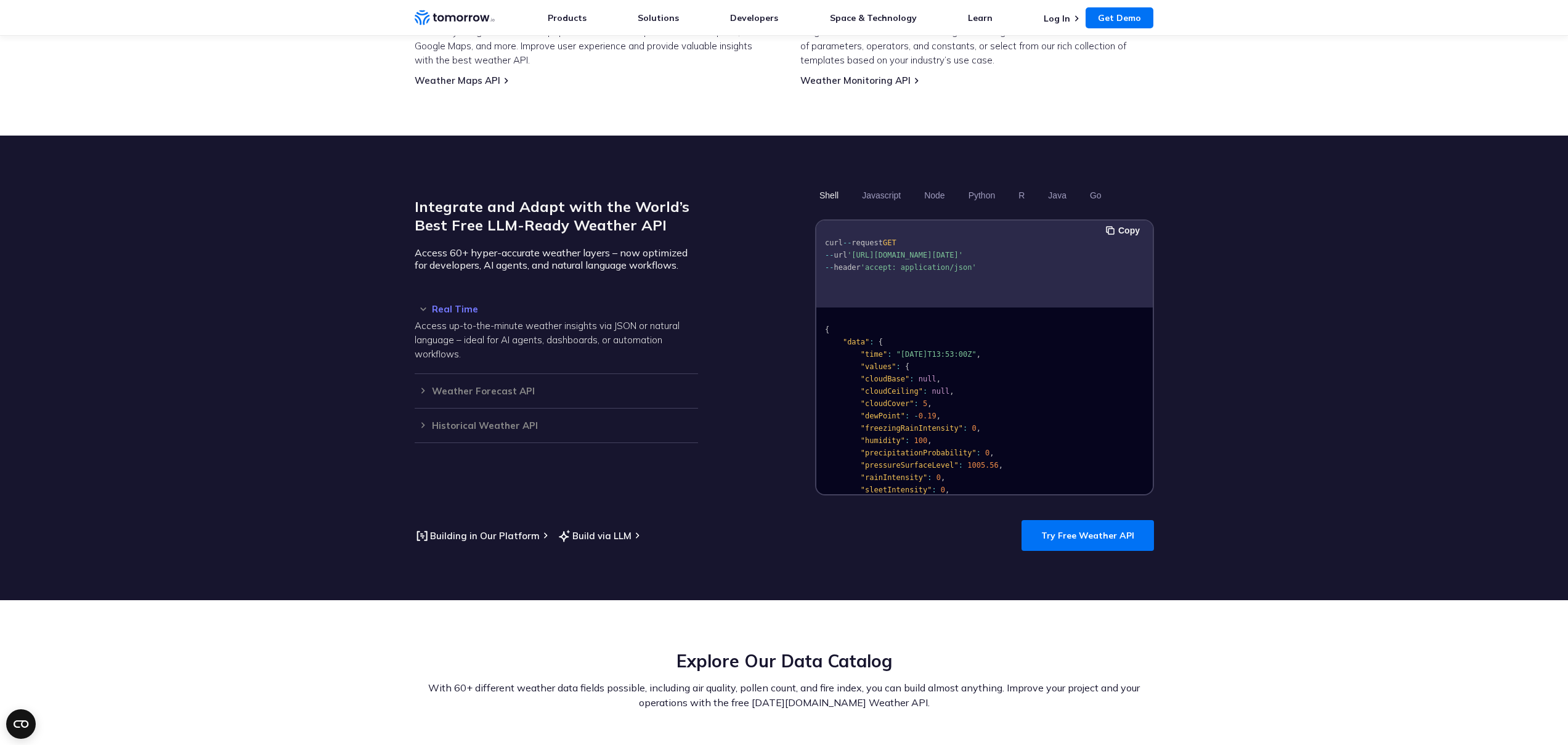
scroll to position [929, 0]
click at [1095, 537] on section "Integrate and Adapt with the World’s Best Free LLM-Ready Weather API Access 60+…" at bounding box center [784, 367] width 1568 height 464
click at [1091, 526] on link "Try Free Weather API" at bounding box center [1087, 534] width 132 height 31
